Goal: Task Accomplishment & Management: Manage account settings

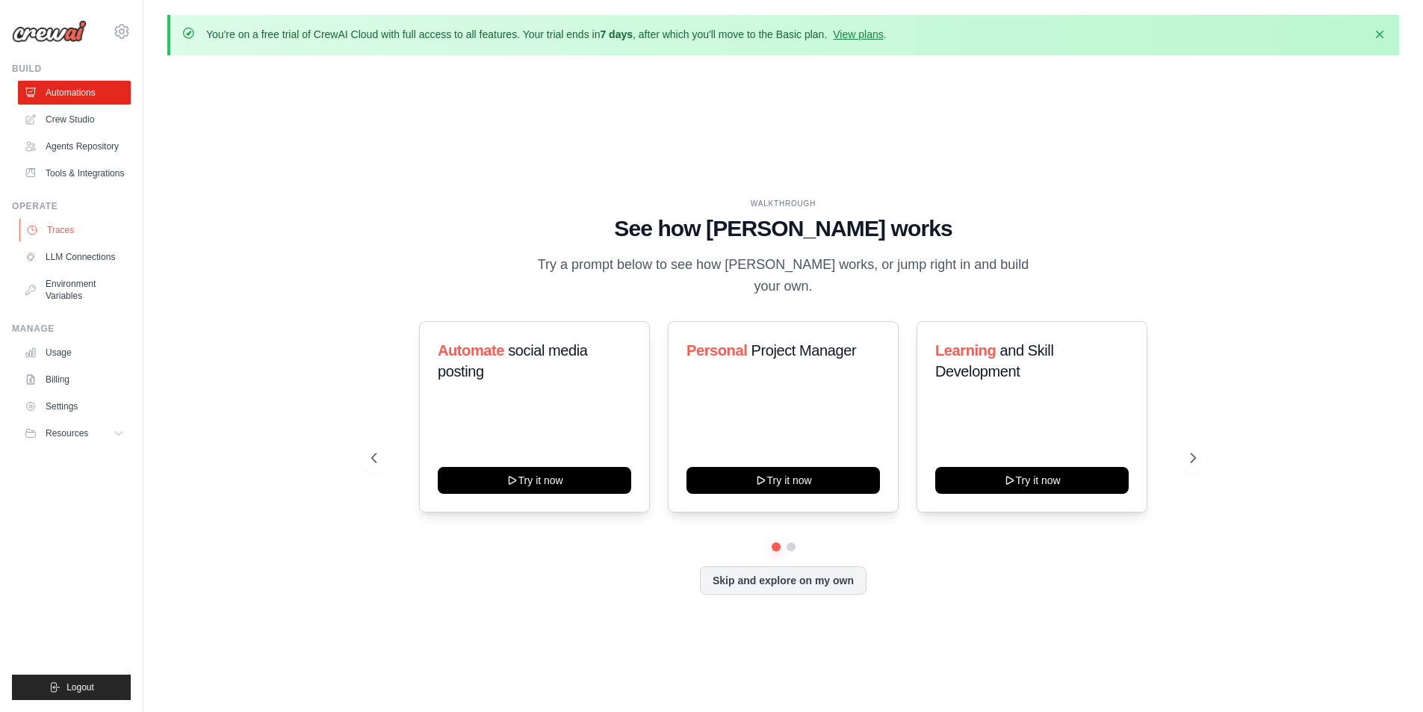
click at [82, 239] on link "Traces" at bounding box center [75, 230] width 113 height 24
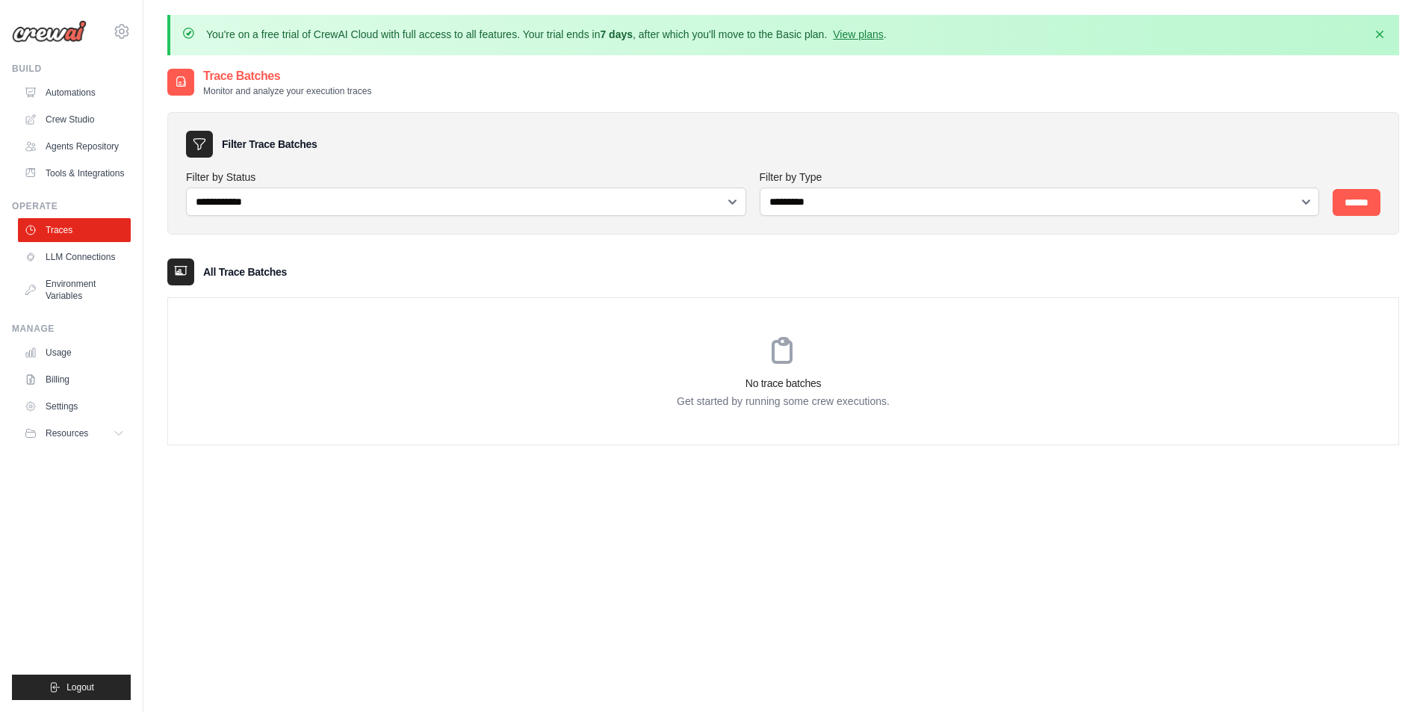
click at [10, 365] on div "[EMAIL_ADDRESS][DOMAIN_NAME] Settings Build Automations" at bounding box center [71, 356] width 143 height 712
click at [59, 365] on link "Usage" at bounding box center [75, 353] width 113 height 24
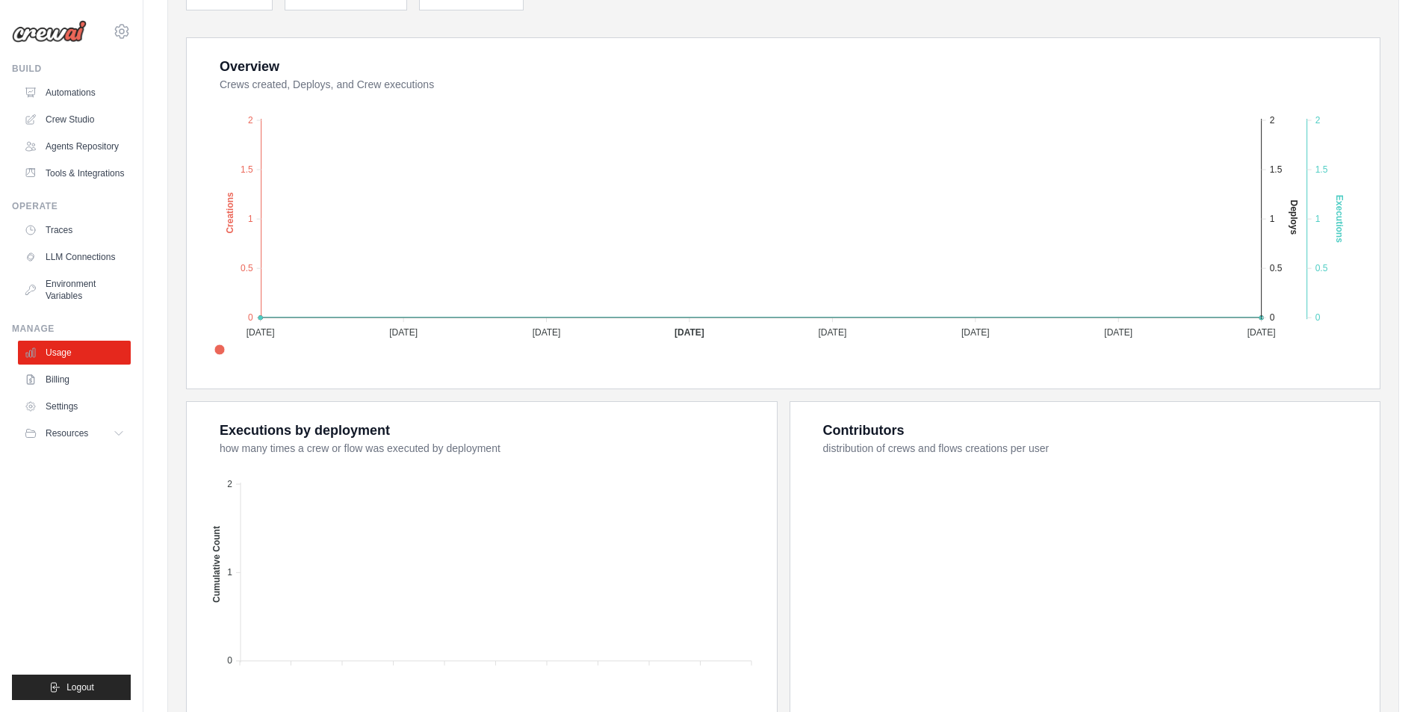
scroll to position [422, 0]
